Goal: Task Accomplishment & Management: Use online tool/utility

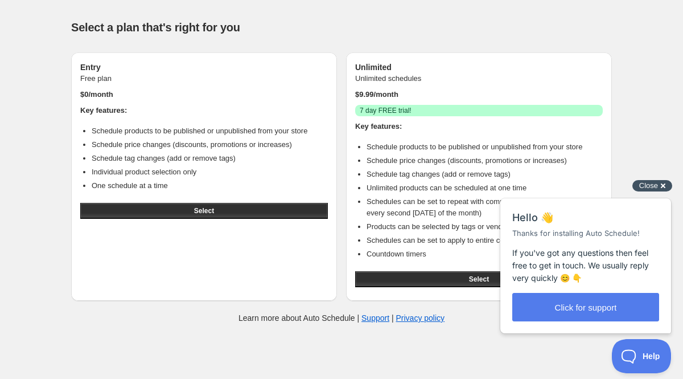
click at [658, 185] on div "Close cross-small" at bounding box center [652, 186] width 40 height 12
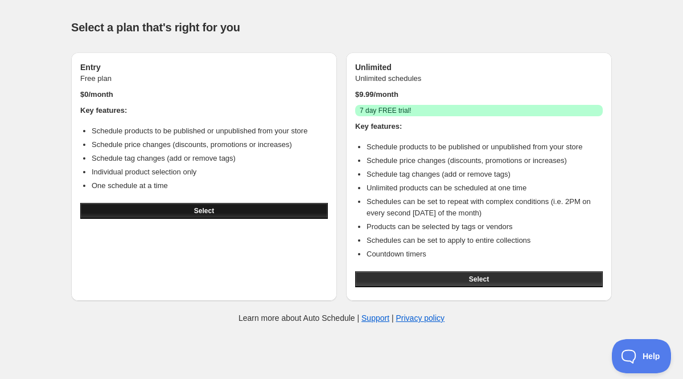
click at [186, 204] on button "Select" at bounding box center [204, 211] width 248 height 16
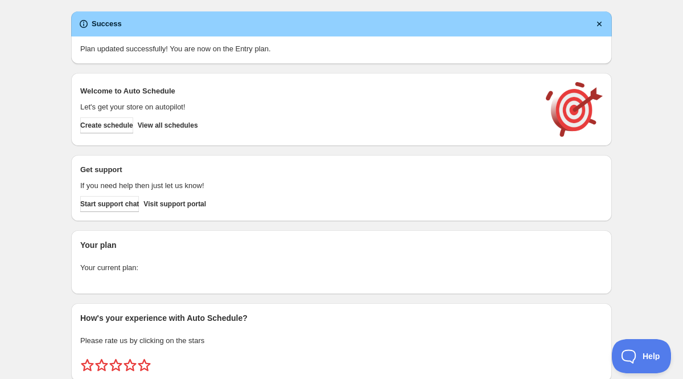
click at [186, 212] on div "Get support If you need help then just let us know! Start support chat Visit su…" at bounding box center [341, 188] width 541 height 66
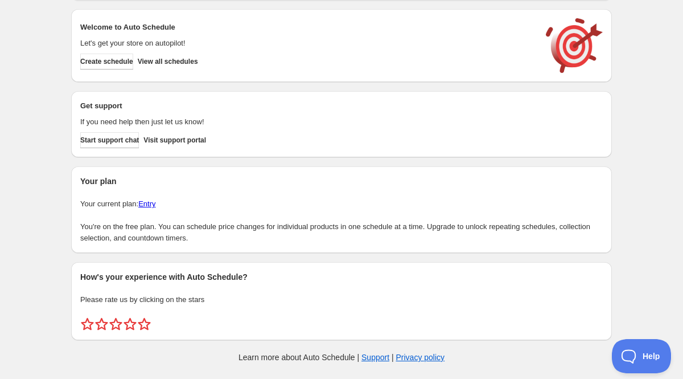
scroll to position [34, 0]
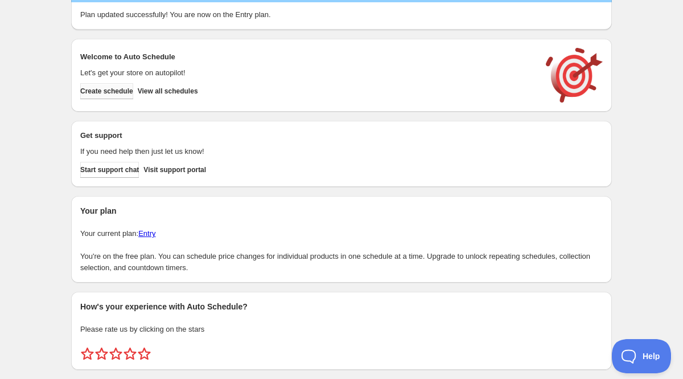
click at [133, 86] on button "Create schedule" at bounding box center [106, 91] width 53 height 16
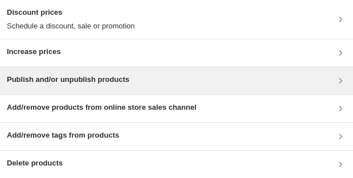
click at [113, 85] on h3 "Publish and/or unpublish products" at bounding box center [68, 79] width 122 height 11
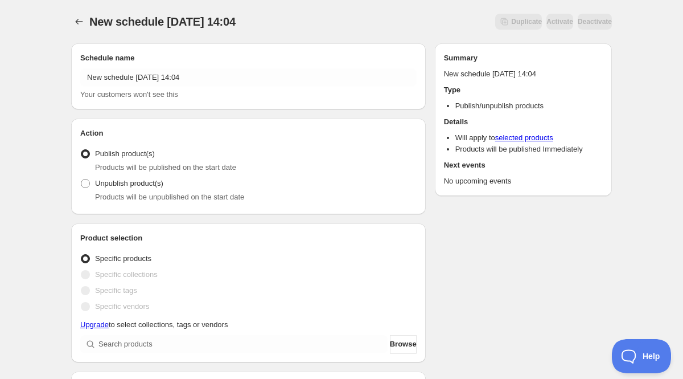
click at [87, 25] on div at bounding box center [80, 22] width 18 height 16
click at [85, 25] on button "Schedules" at bounding box center [79, 22] width 16 height 16
